Goal: Task Accomplishment & Management: Complete application form

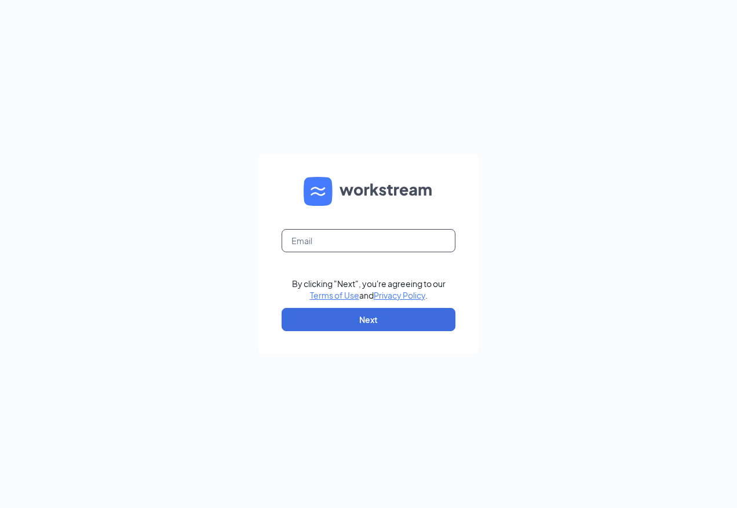
click at [387, 249] on input "text" at bounding box center [369, 240] width 174 height 23
click at [375, 308] on button "Next" at bounding box center [369, 319] width 174 height 23
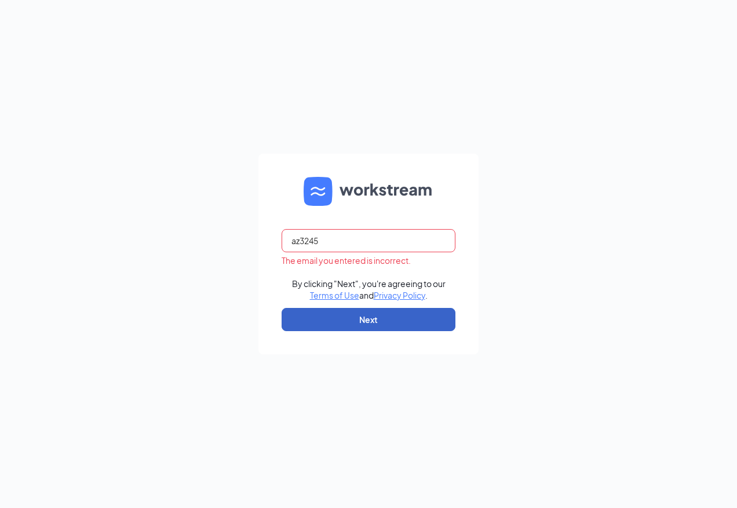
click at [372, 318] on button "Next" at bounding box center [369, 319] width 174 height 23
click at [385, 243] on input "az3245" at bounding box center [369, 240] width 174 height 23
click at [380, 250] on input "az3245" at bounding box center [369, 240] width 174 height 23
drag, startPoint x: 371, startPoint y: 242, endPoint x: 312, endPoint y: 243, distance: 59.1
click at [307, 245] on input "az3245" at bounding box center [369, 240] width 174 height 23
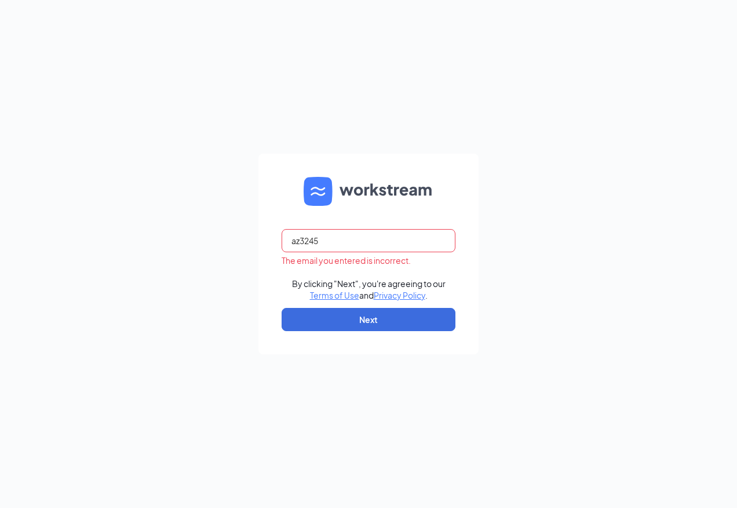
click at [333, 239] on input "az3245" at bounding box center [369, 240] width 174 height 23
type input "a"
type input "al3245"
click at [354, 318] on button "Next" at bounding box center [369, 319] width 174 height 23
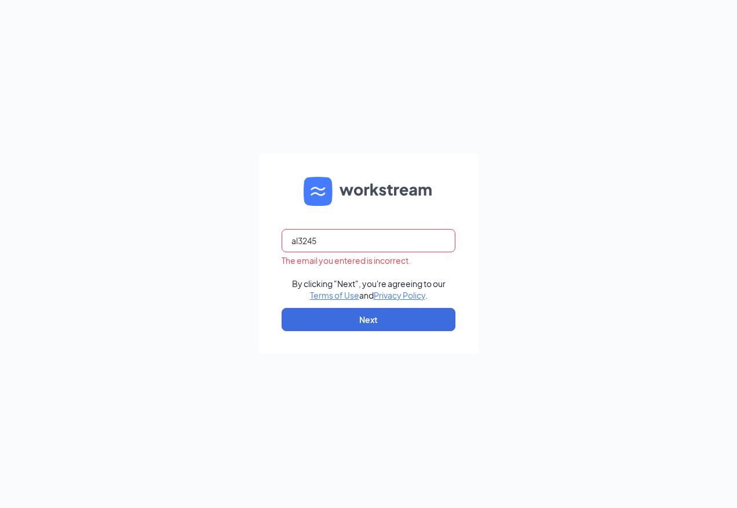
click at [369, 241] on input "al3245" at bounding box center [369, 240] width 174 height 23
click at [425, 242] on input "text" at bounding box center [369, 240] width 174 height 23
paste input "Welcome$1"
type input "W"
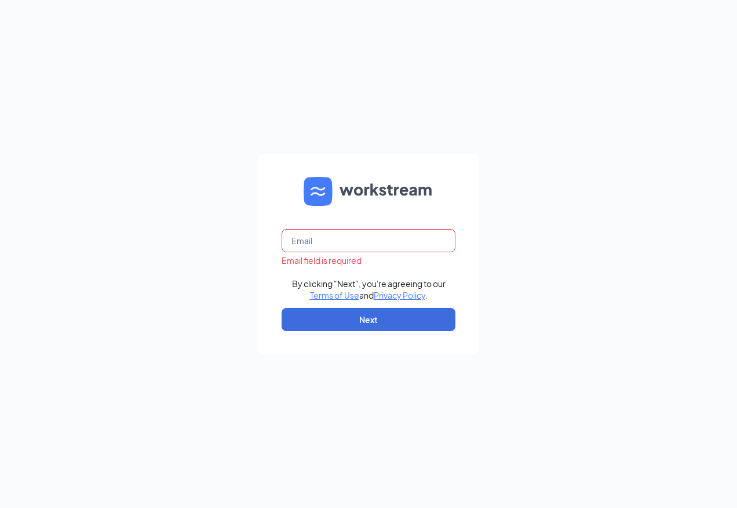
paste input "[EMAIL_ADDRESS][DOMAIN_NAME]"
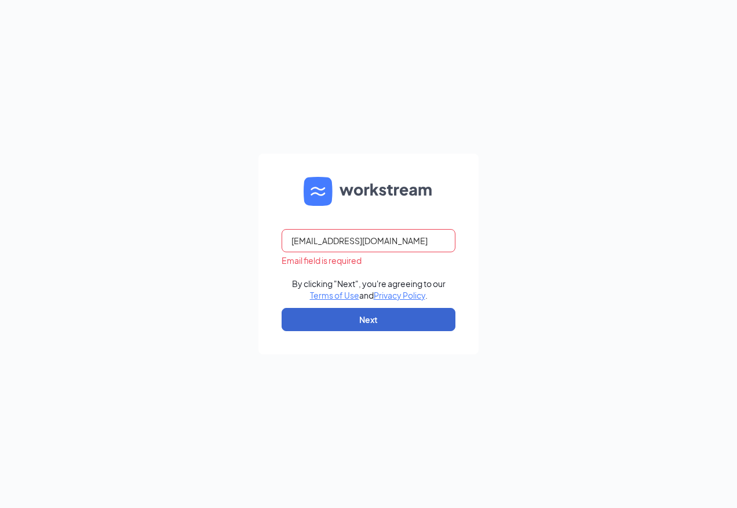
type input "[EMAIL_ADDRESS][DOMAIN_NAME]"
click at [376, 312] on button "Next" at bounding box center [369, 319] width 174 height 23
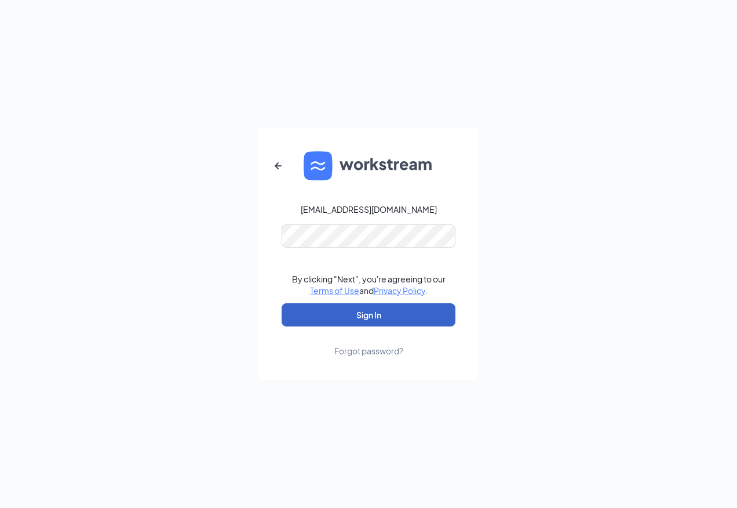
click at [365, 315] on button "Sign In" at bounding box center [369, 314] width 174 height 23
